Goal: Task Accomplishment & Management: Manage account settings

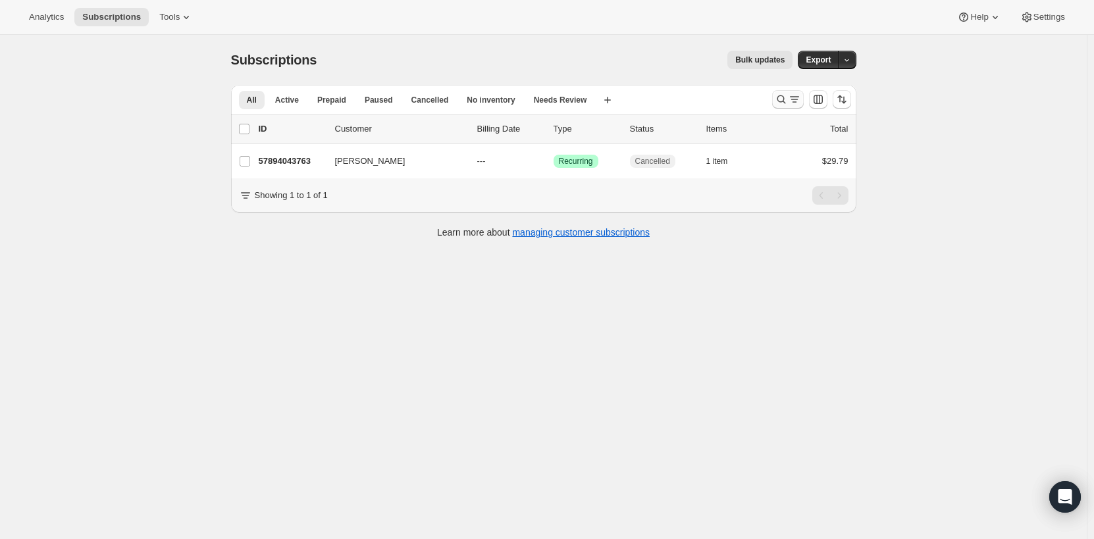
click at [794, 97] on icon "Search and filter results" at bounding box center [794, 99] width 13 height 13
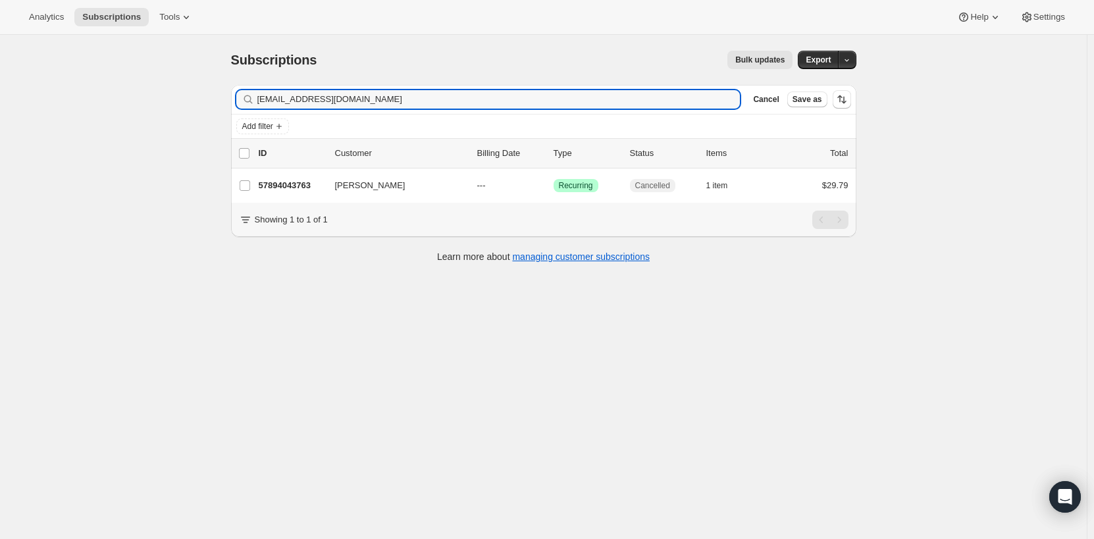
drag, startPoint x: 380, startPoint y: 92, endPoint x: 211, endPoint y: 95, distance: 169.1
click at [211, 95] on div "Subscriptions. This page is ready Subscriptions Bulk updates More actions Bulk …" at bounding box center [543, 304] width 1086 height 539
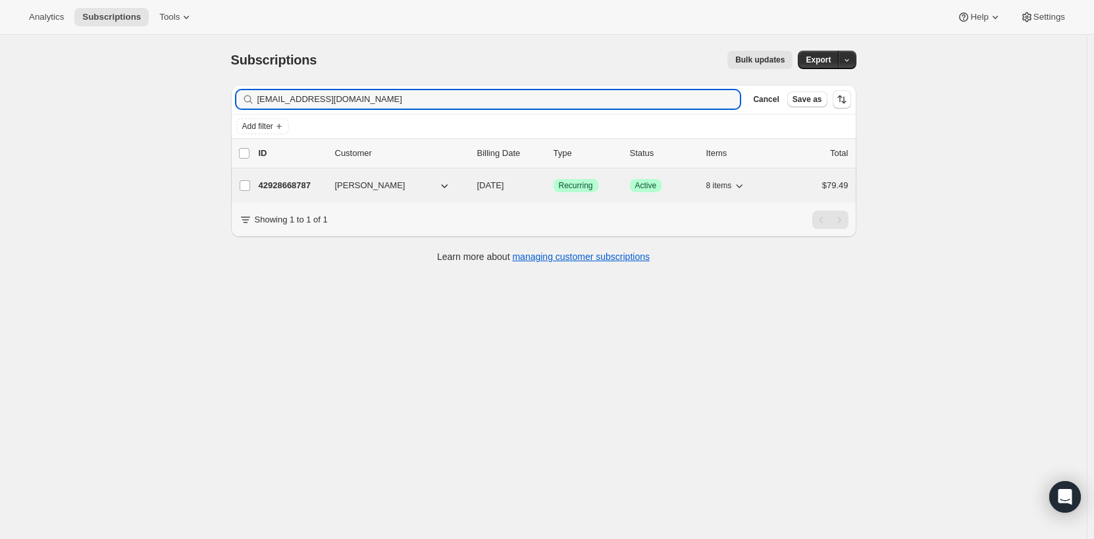
type input "[EMAIL_ADDRESS][DOMAIN_NAME]"
click at [356, 180] on span "[PERSON_NAME]" at bounding box center [370, 185] width 70 height 13
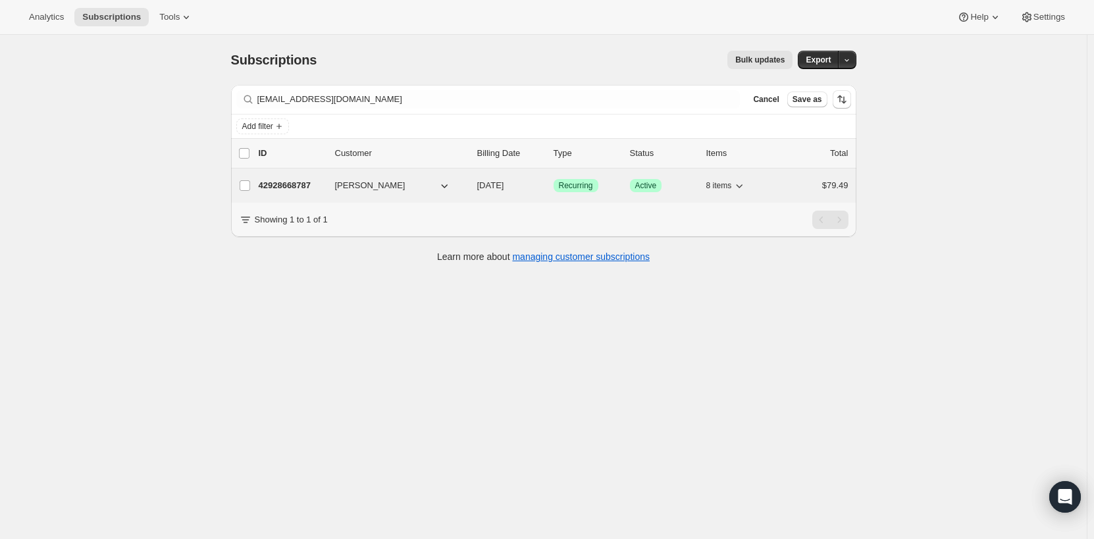
click at [354, 180] on span "[PERSON_NAME]" at bounding box center [370, 185] width 70 height 13
click at [332, 181] on div "42928668787 [PERSON_NAME] [DATE] Success Recurring Success Active 8 items $79.49" at bounding box center [554, 185] width 590 height 18
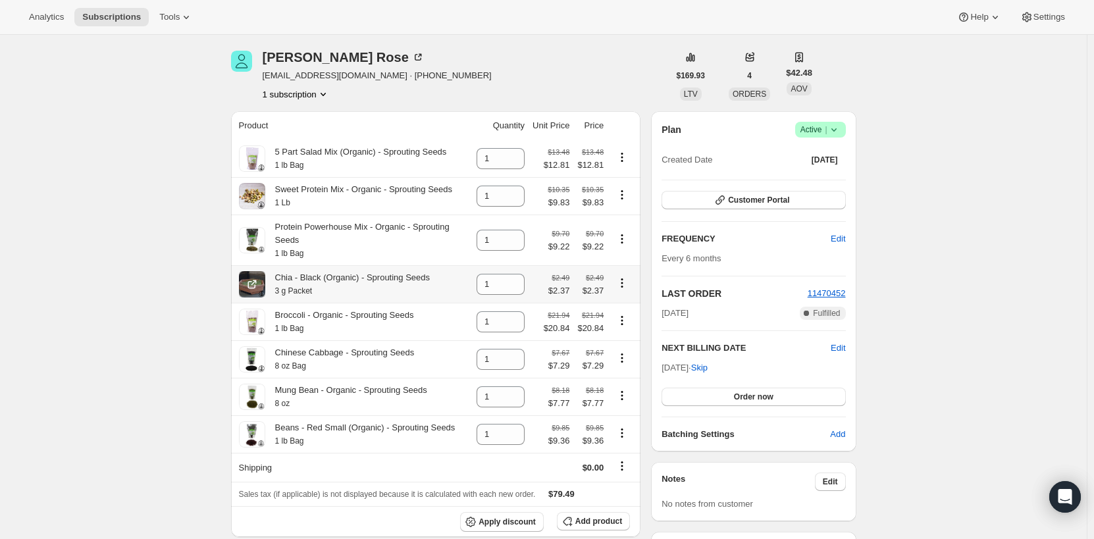
scroll to position [66, 0]
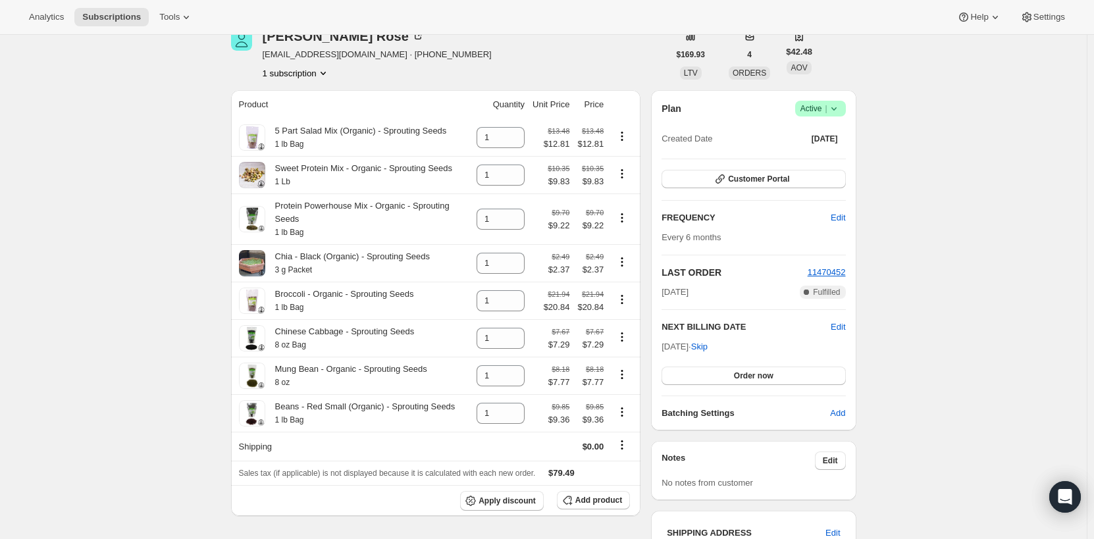
click at [840, 109] on icon at bounding box center [833, 108] width 13 height 13
click at [840, 153] on span "Cancel subscription" at bounding box center [824, 157] width 74 height 10
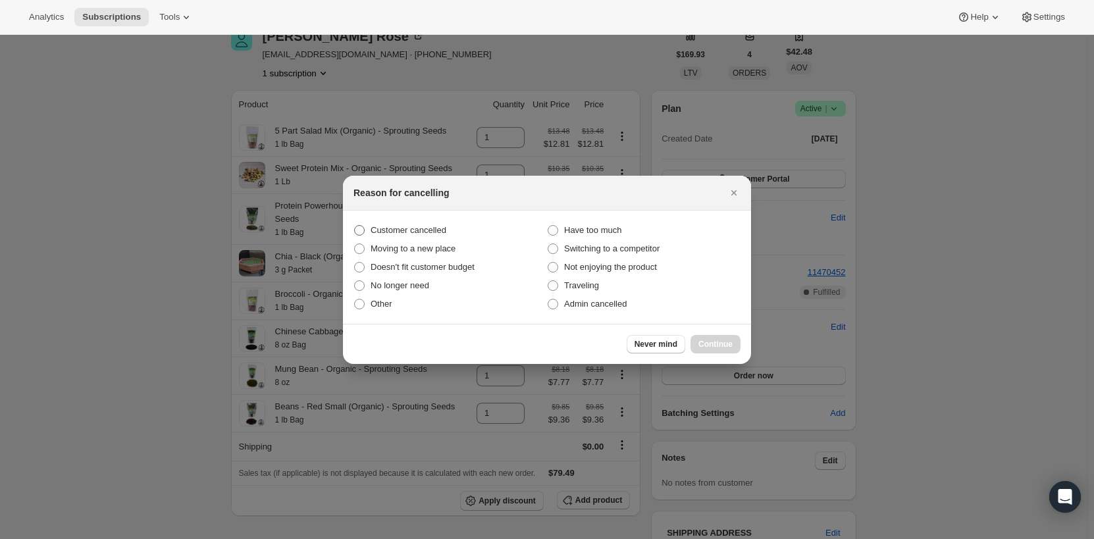
click at [357, 230] on span ":r3e:" at bounding box center [359, 230] width 11 height 11
click at [355, 226] on input "Customer cancelled" at bounding box center [354, 225] width 1 height 1
radio input "true"
click at [357, 230] on span ":r3e:" at bounding box center [359, 230] width 11 height 11
click at [355, 226] on input "Customer cancelled" at bounding box center [354, 225] width 1 height 1
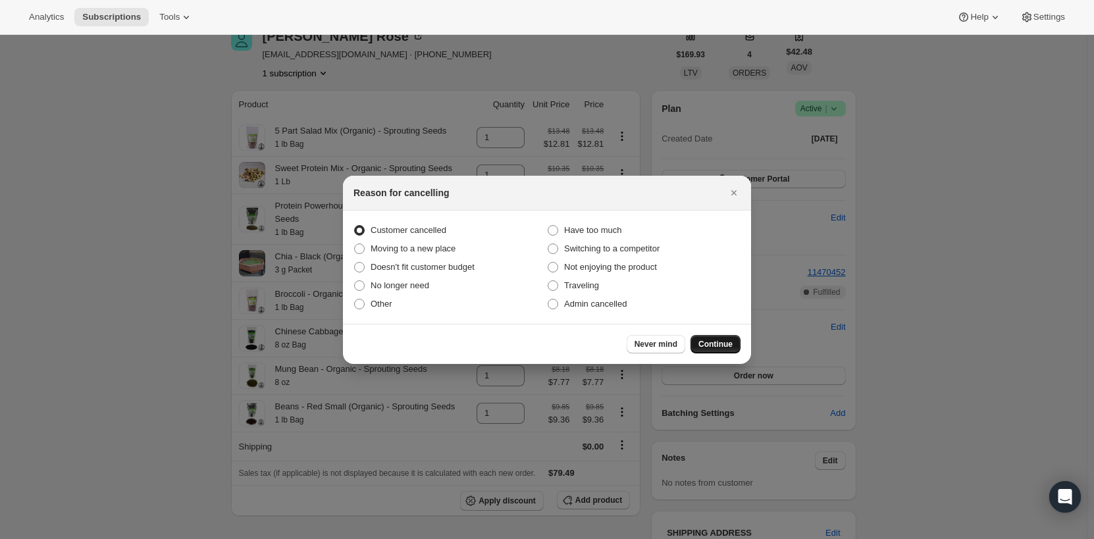
click at [716, 340] on span "Continue" at bounding box center [715, 344] width 34 height 11
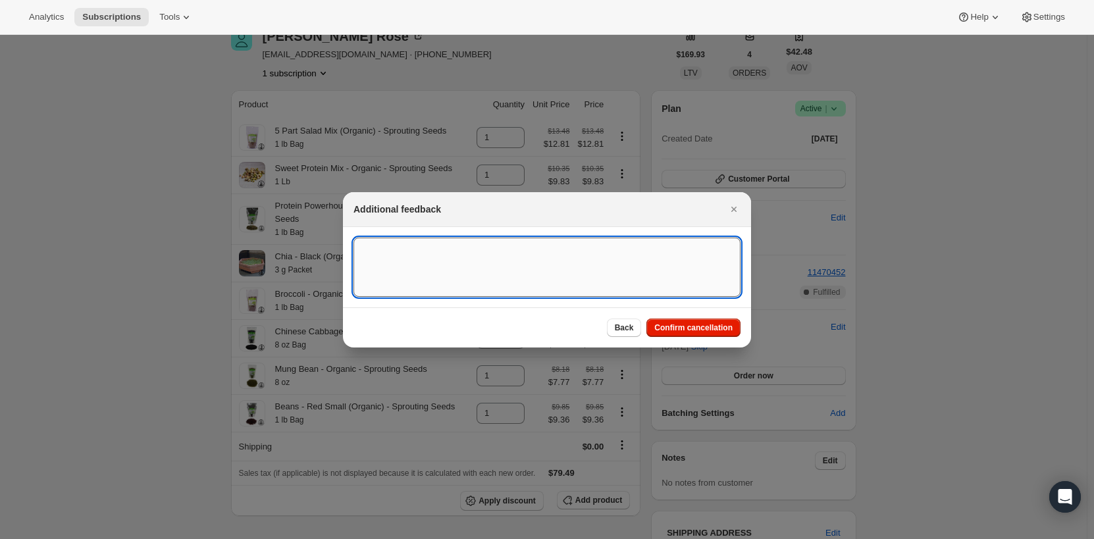
click at [453, 261] on textarea ":r3e:" at bounding box center [546, 267] width 387 height 59
type textarea "email request"
click at [699, 336] on button "Confirm cancellation" at bounding box center [693, 327] width 94 height 18
